Goal: Task Accomplishment & Management: Manage account settings

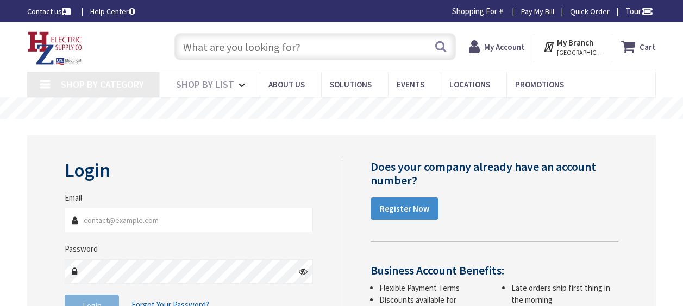
type input "[GEOGRAPHIC_DATA], [GEOGRAPHIC_DATA]"
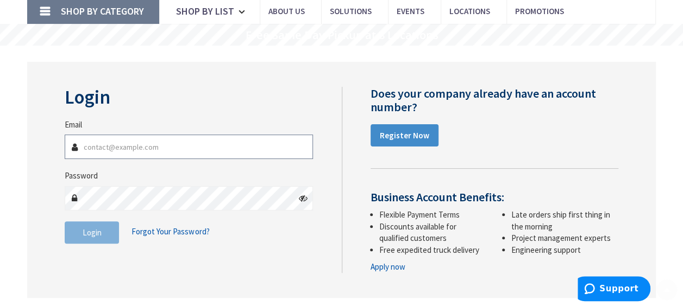
scroll to position [109, 0]
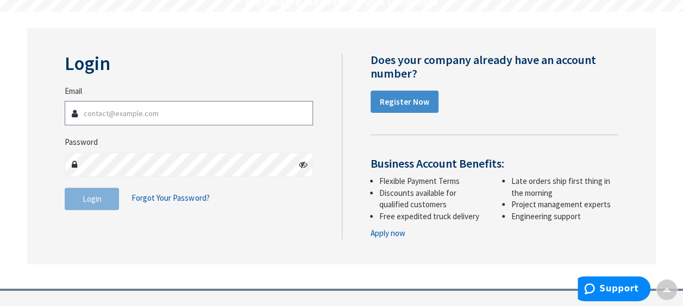
type input "[PERSON_NAME][EMAIL_ADDRESS][DOMAIN_NAME]"
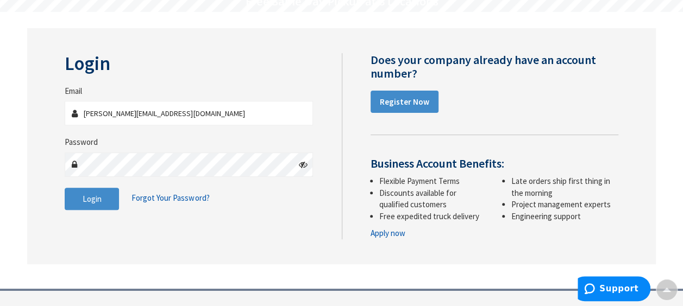
click at [244, 77] on div "Login Invalid login or password Email chris@laflecheelectric.com Password Login…" at bounding box center [198, 137] width 285 height 168
click at [97, 201] on span "Login" at bounding box center [92, 199] width 19 height 10
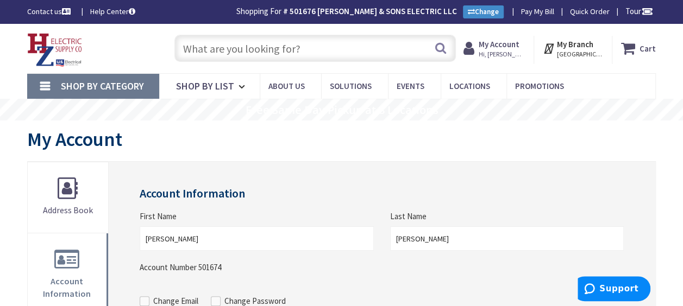
click at [310, 49] on input "text" at bounding box center [314, 48] width 281 height 27
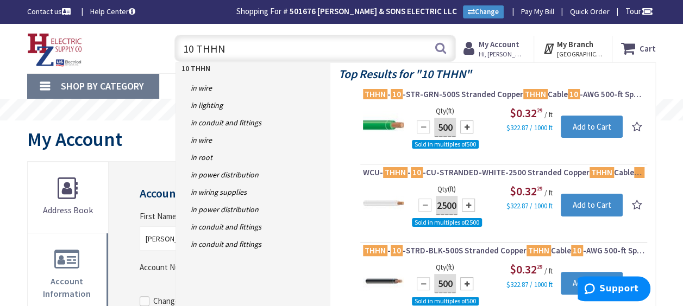
type input "10 THHN"
